Goal: Information Seeking & Learning: Learn about a topic

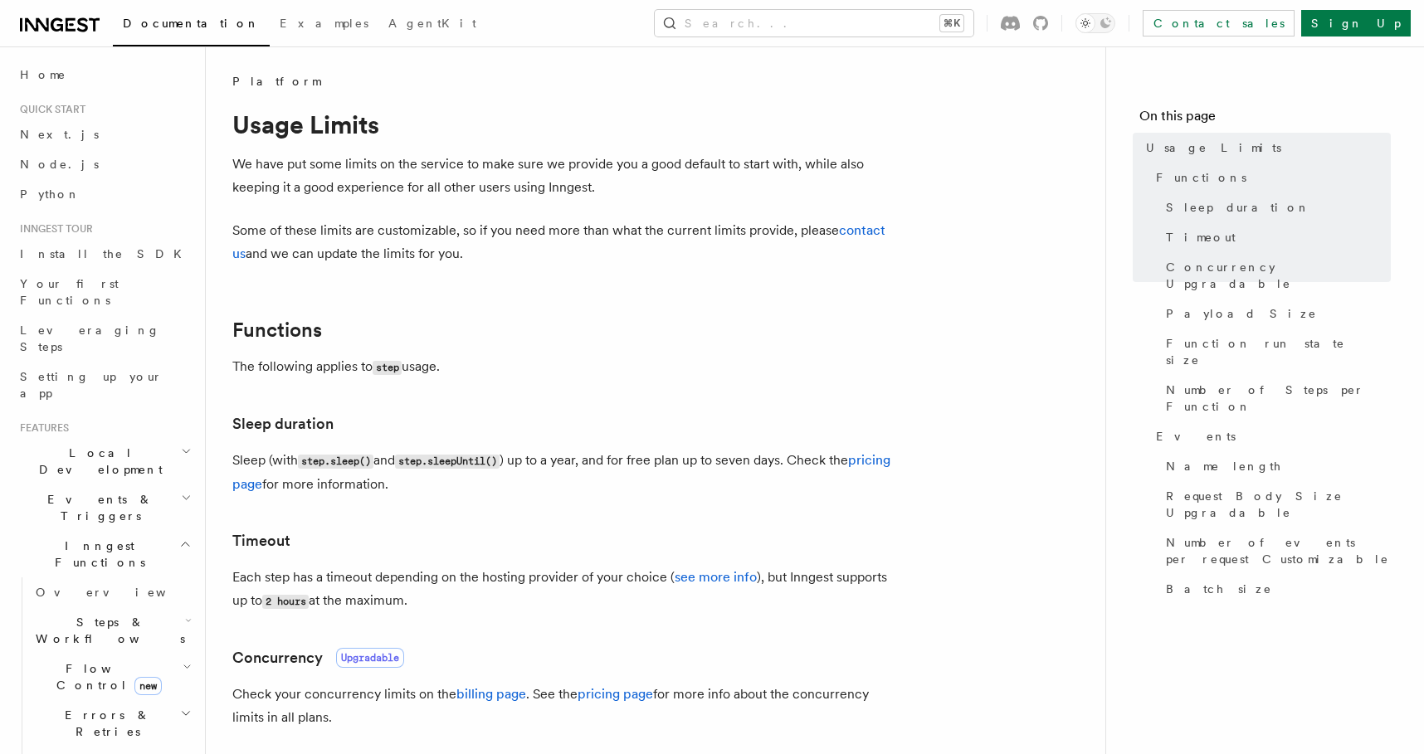
scroll to position [50, 0]
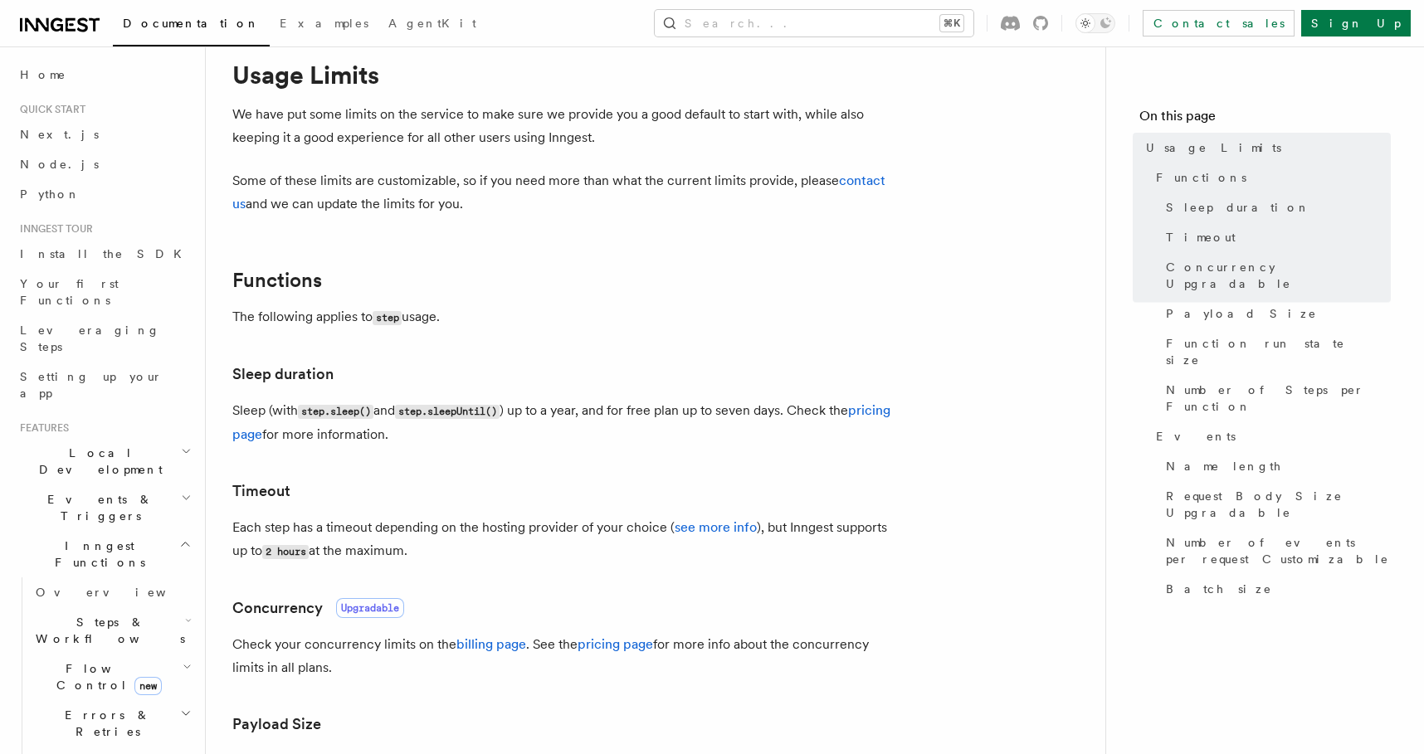
click at [516, 525] on p "Each step has a timeout depending on the hosting provider of your choice ( see …" at bounding box center [564, 539] width 664 height 47
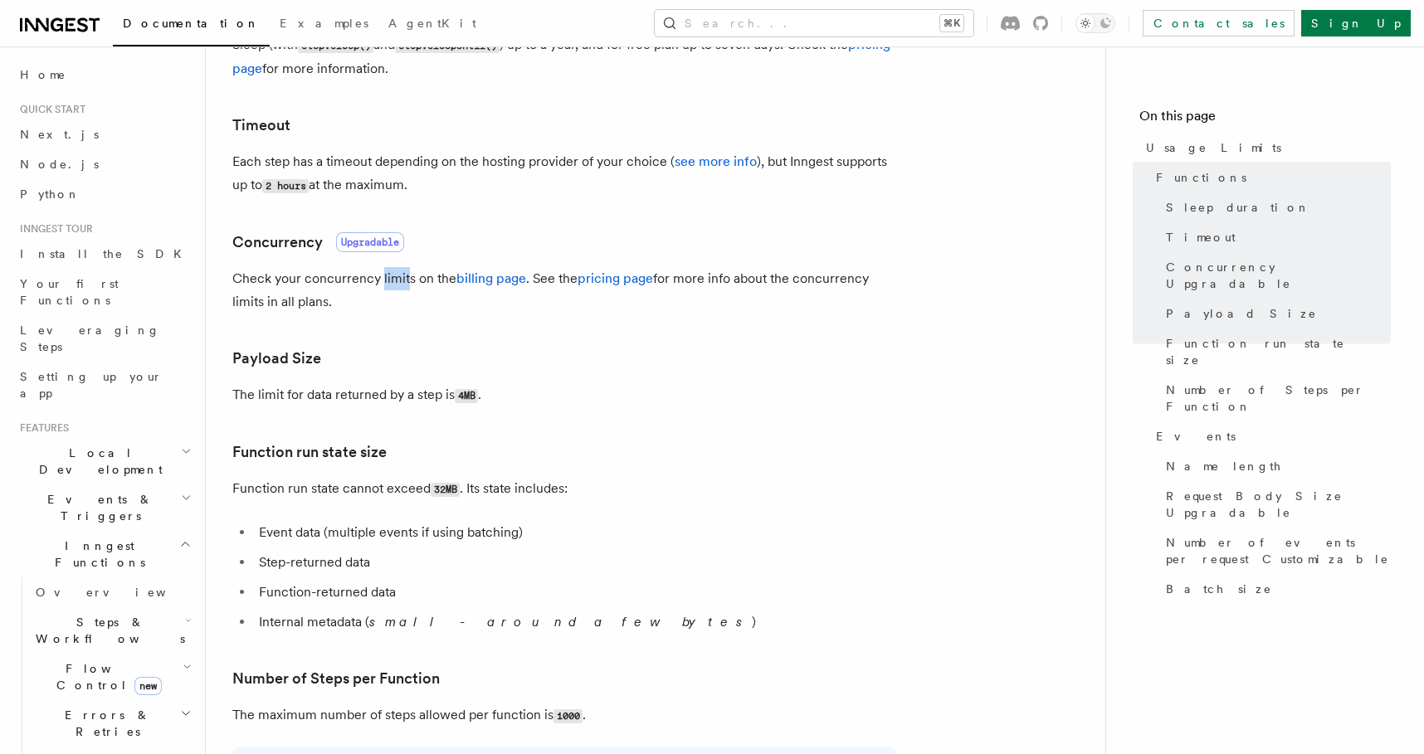
scroll to position [509, 0]
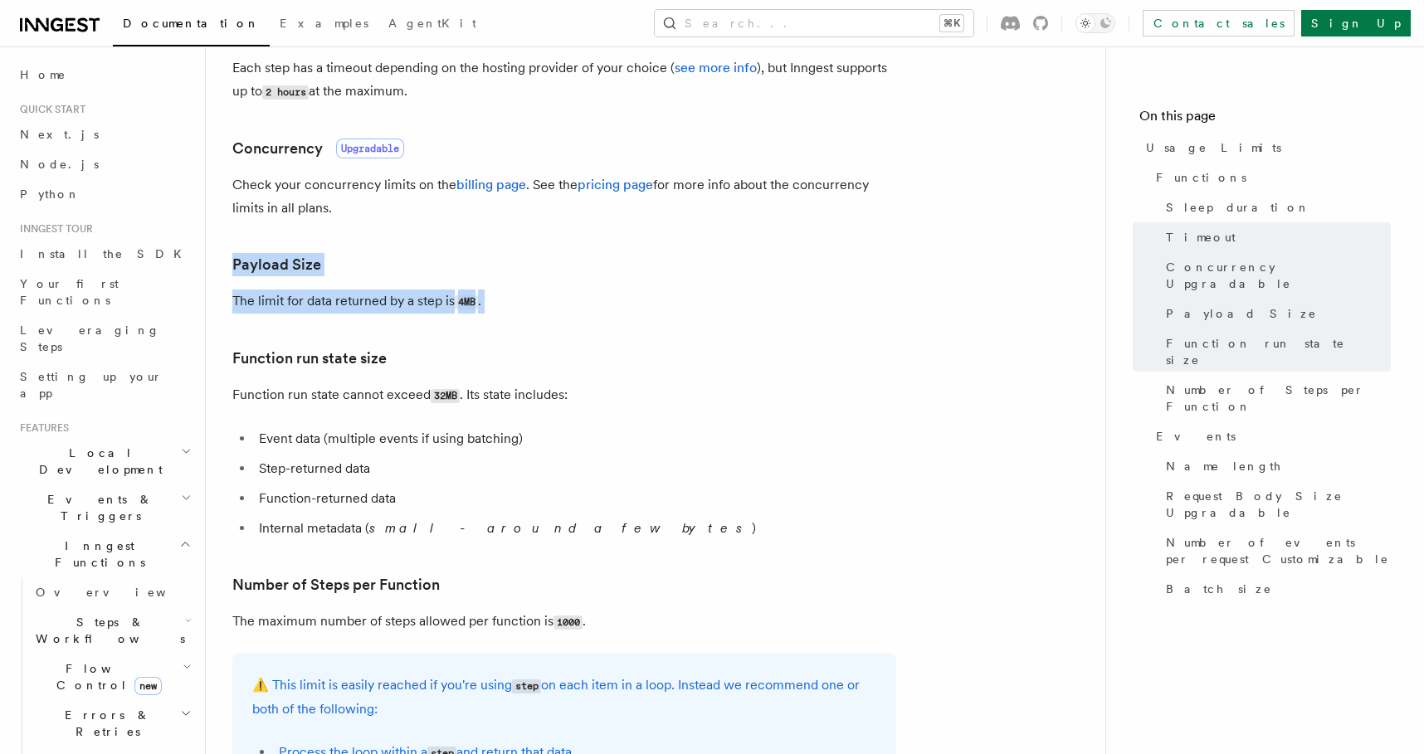
drag, startPoint x: 561, startPoint y: 237, endPoint x: 582, endPoint y: 330, distance: 95.4
click at [582, 330] on article "Platform Usage Limits We have put some limits on the service to make sure we pr…" at bounding box center [655, 702] width 846 height 2276
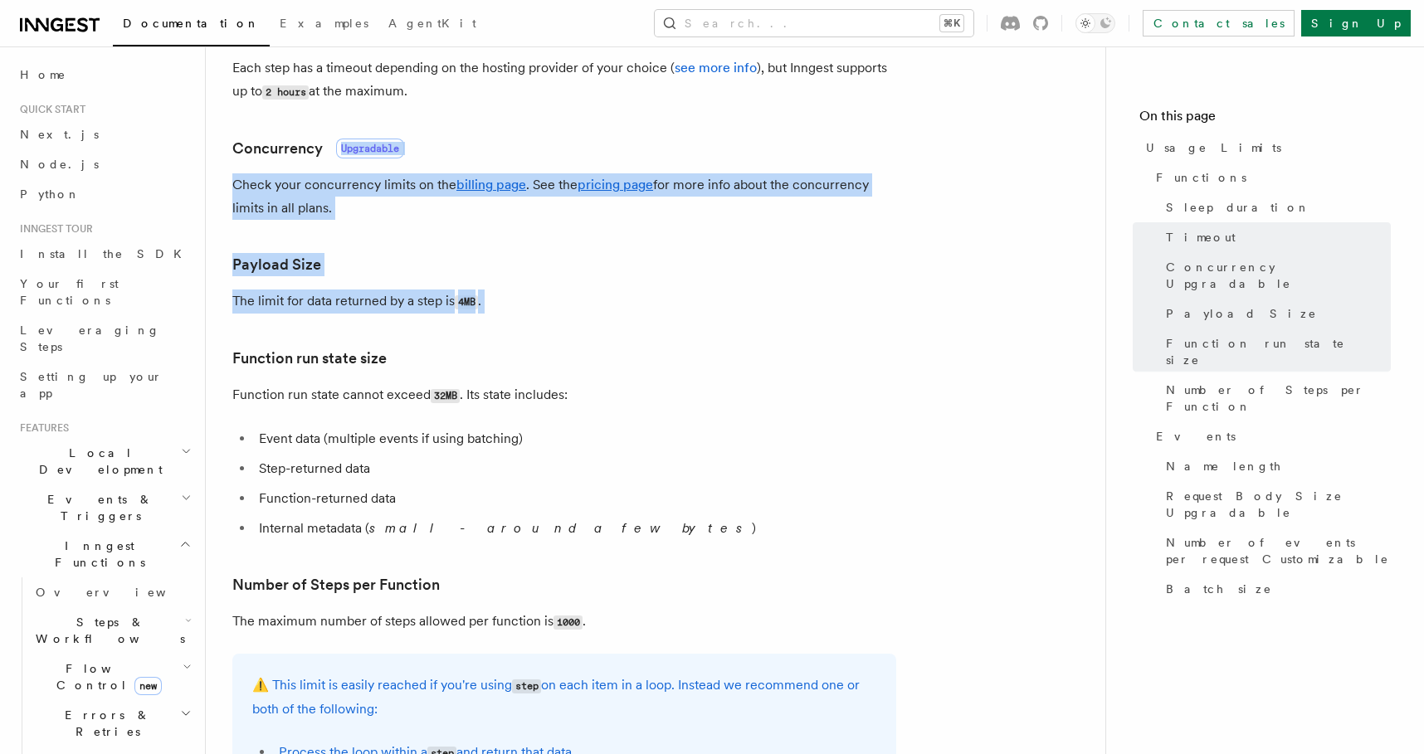
drag, startPoint x: 721, startPoint y: 326, endPoint x: 708, endPoint y: 113, distance: 213.6
click at [708, 113] on article "Platform Usage Limits We have put some limits on the service to make sure we pr…" at bounding box center [655, 702] width 846 height 2276
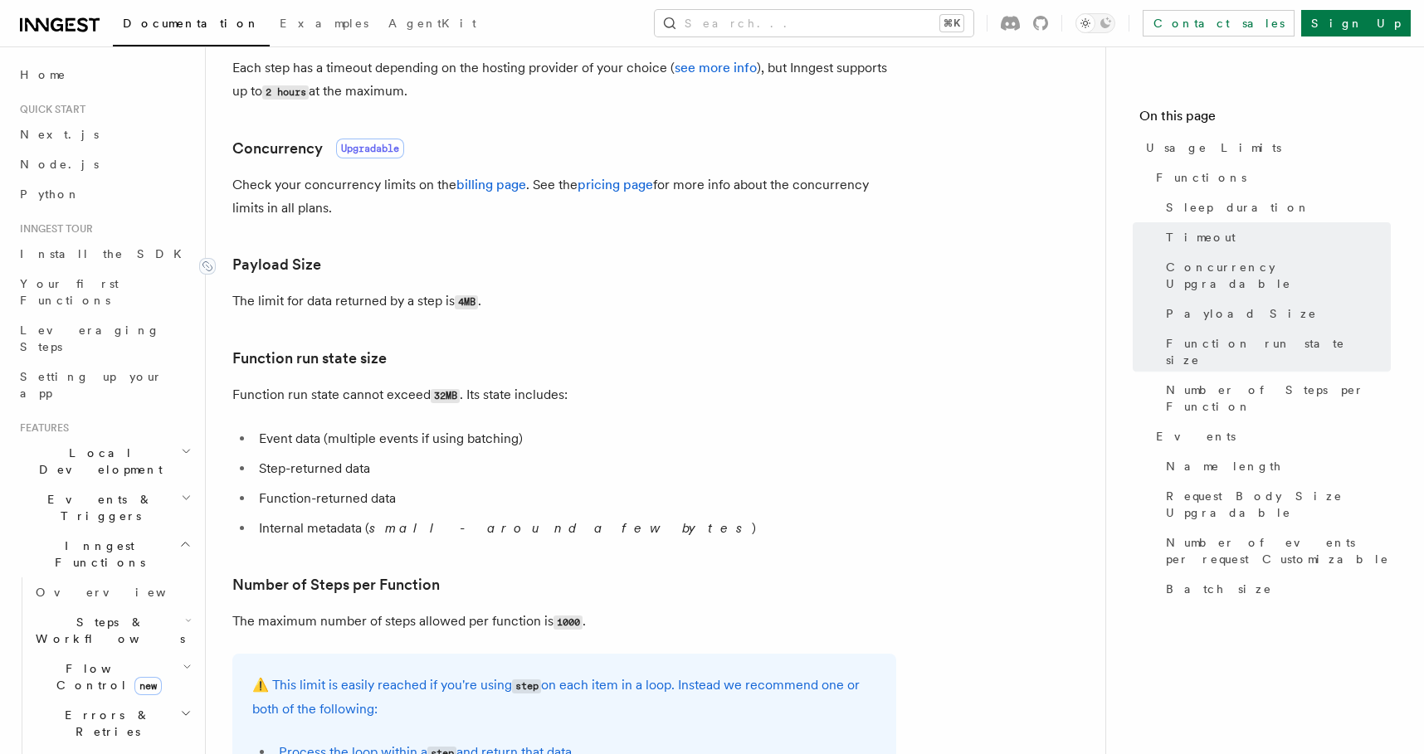
click at [297, 276] on link "Payload Size" at bounding box center [276, 264] width 89 height 23
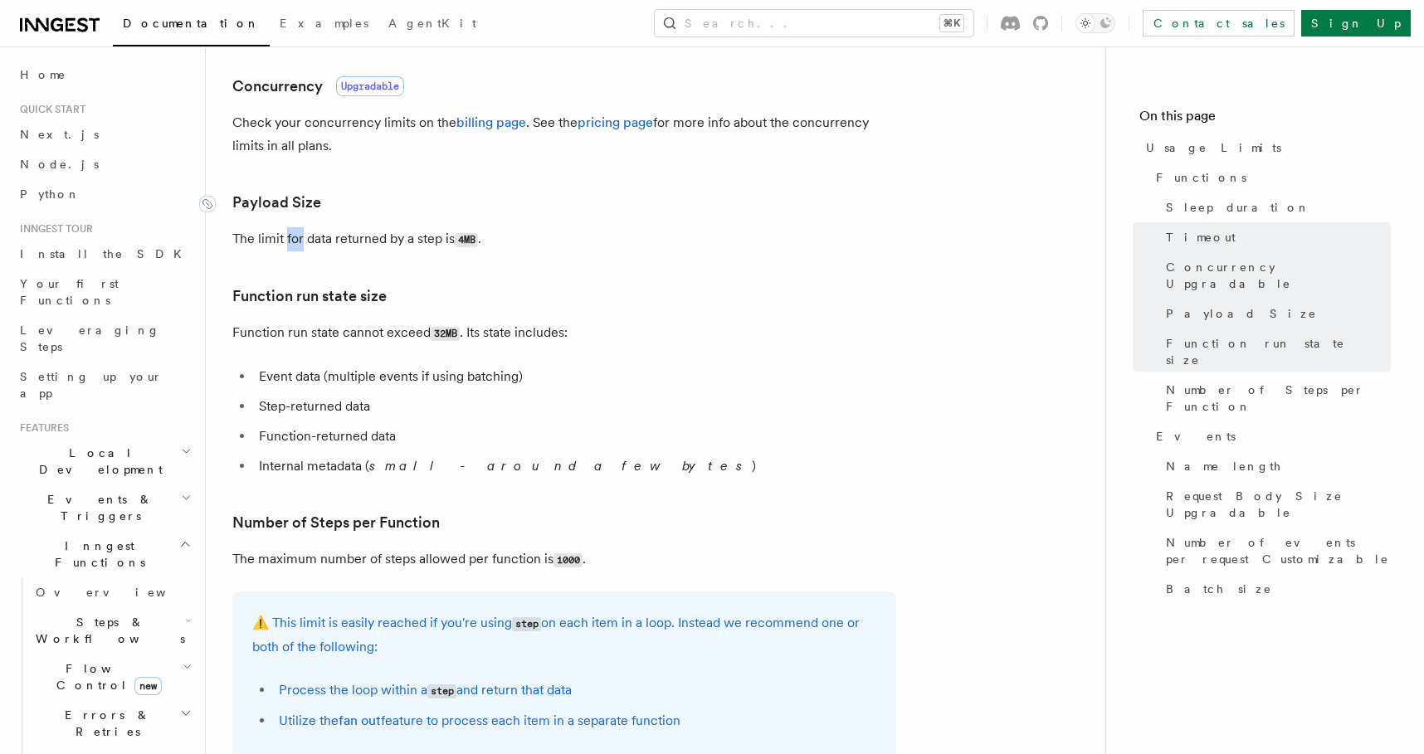
click at [297, 276] on article "Platform Usage Limits We have put some limits on the service to make sure we pr…" at bounding box center [655, 639] width 846 height 2276
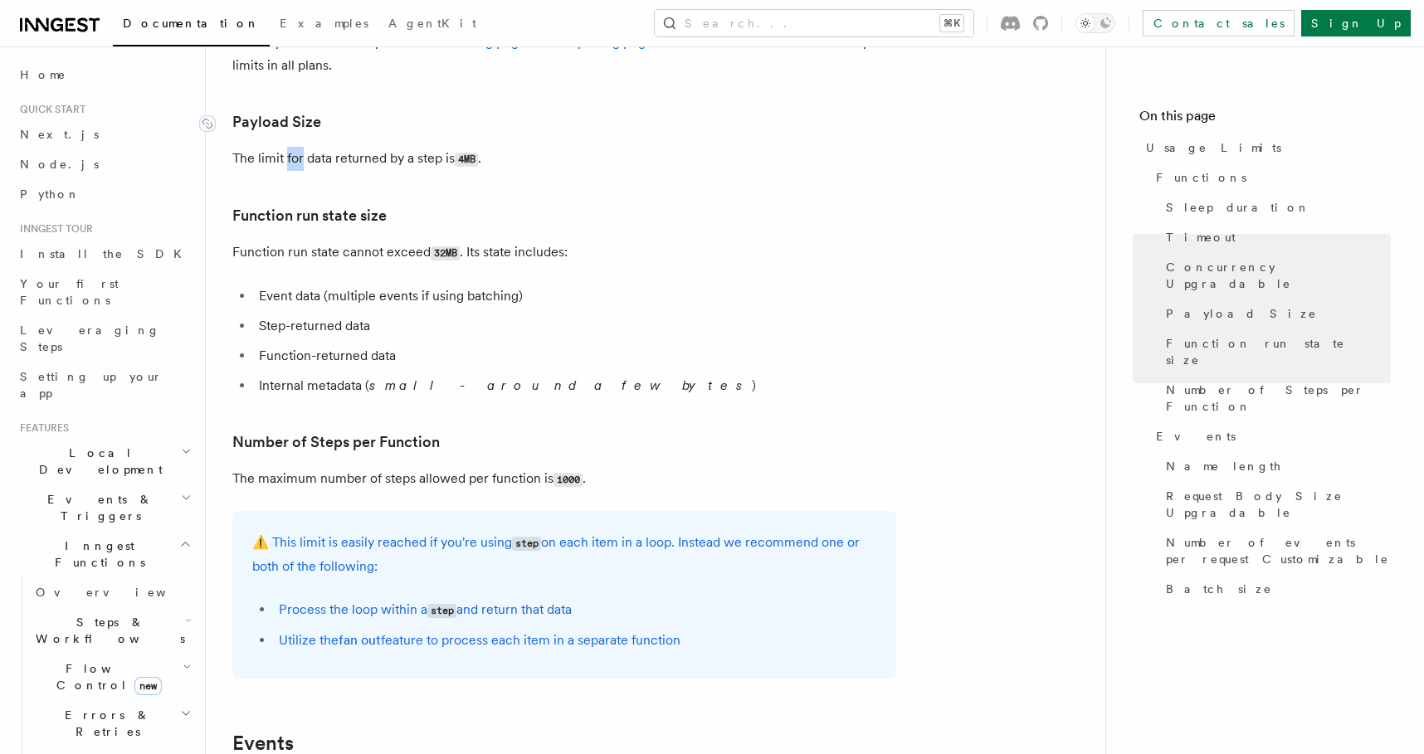
scroll to position [684, 0]
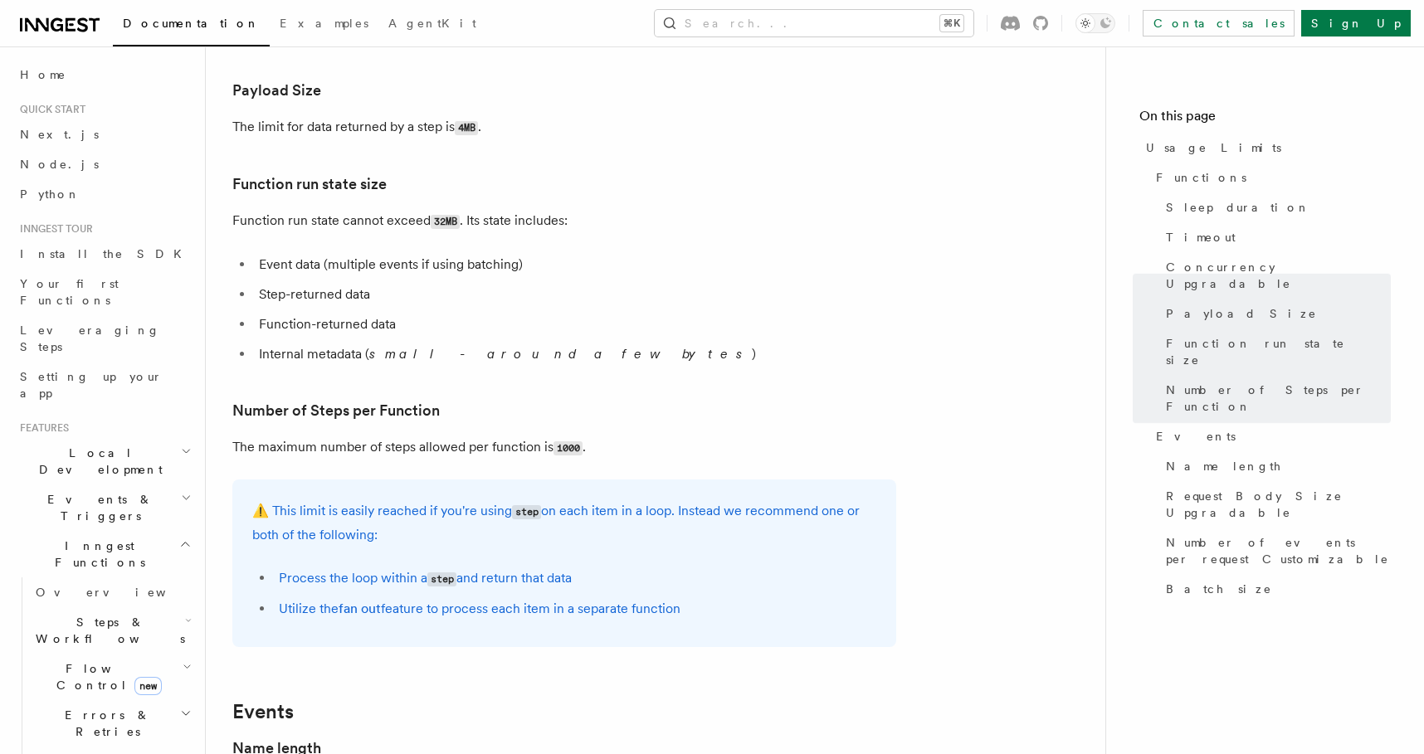
click at [509, 218] on p "Function run state cannot exceed 32MB . Its state includes:" at bounding box center [564, 221] width 664 height 24
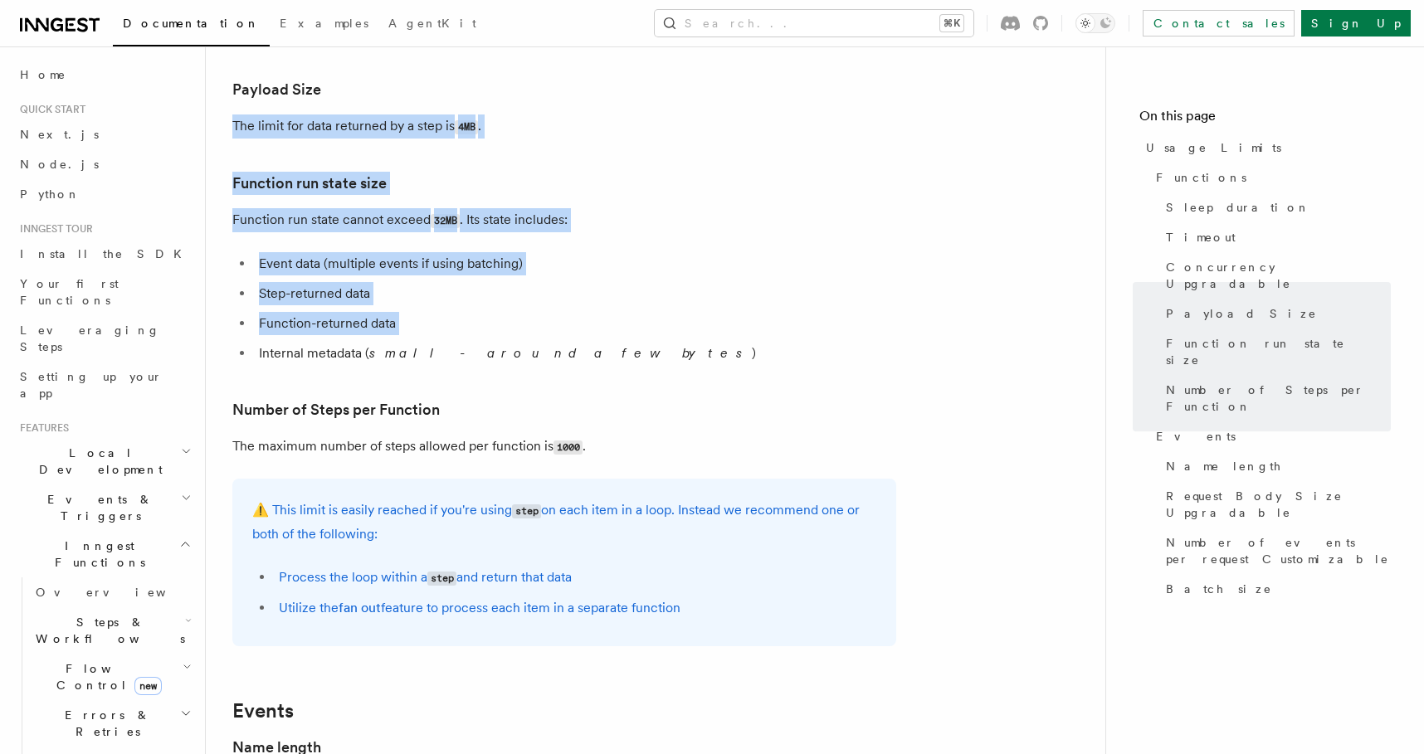
drag, startPoint x: 640, startPoint y: 103, endPoint x: 640, endPoint y: 340, distance: 237.3
click at [640, 340] on article "Platform Usage Limits We have put some limits on the service to make sure we pr…" at bounding box center [655, 527] width 846 height 2276
click at [640, 340] on ul "Event data (multiple events if using batching) Step-returned data Function-retu…" at bounding box center [564, 308] width 664 height 113
